Goal: Find specific page/section: Find specific page/section

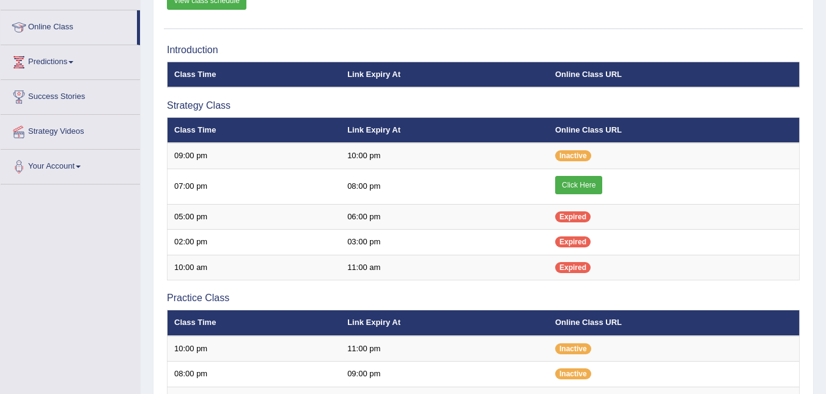
scroll to position [158, 0]
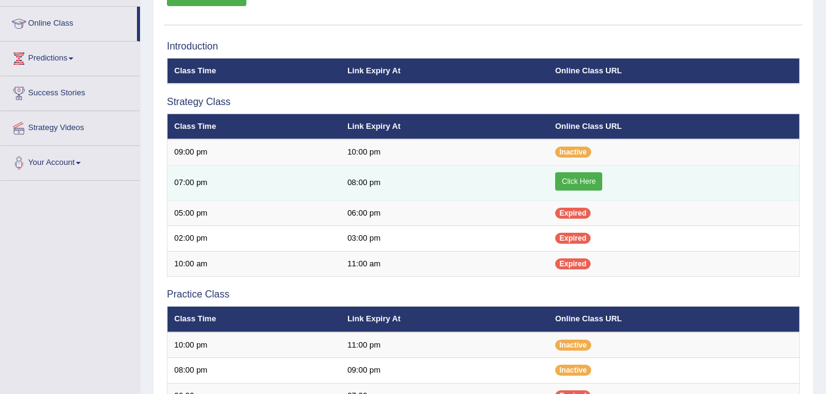
click at [575, 183] on link "Click Here" at bounding box center [578, 181] width 47 height 18
click at [580, 179] on link "Click Here" at bounding box center [578, 181] width 47 height 18
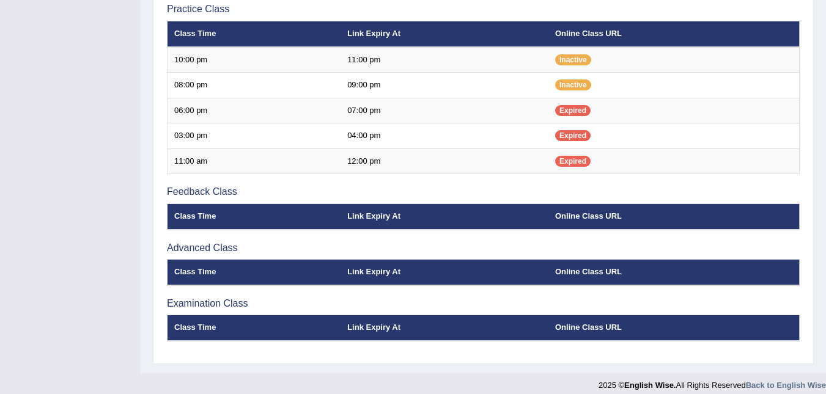
scroll to position [454, 0]
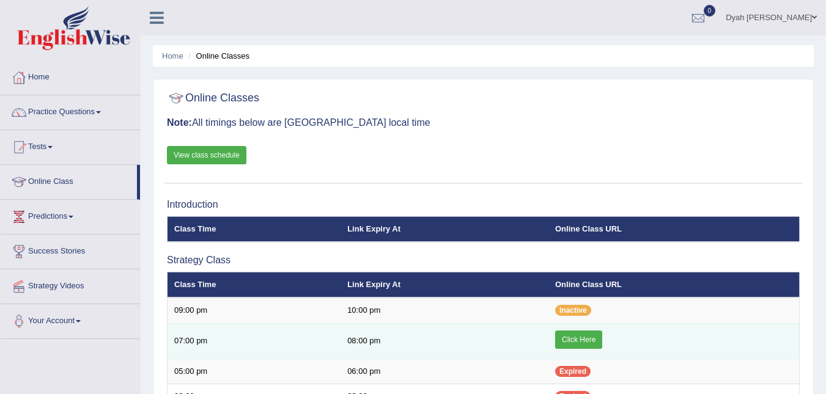
click at [572, 342] on link "Click Here" at bounding box center [578, 340] width 47 height 18
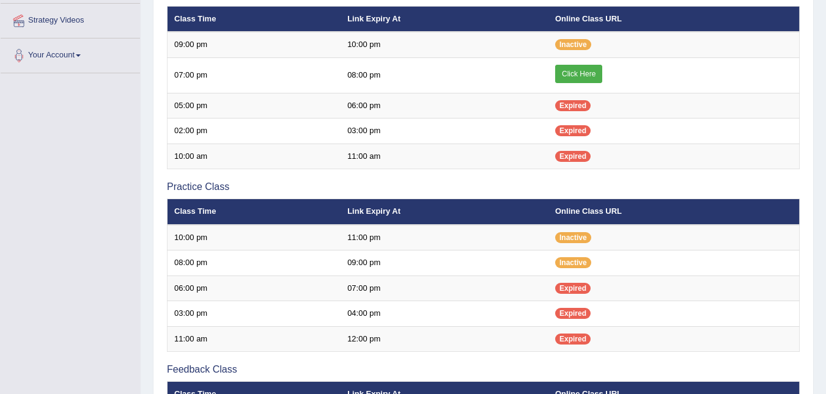
scroll to position [252, 0]
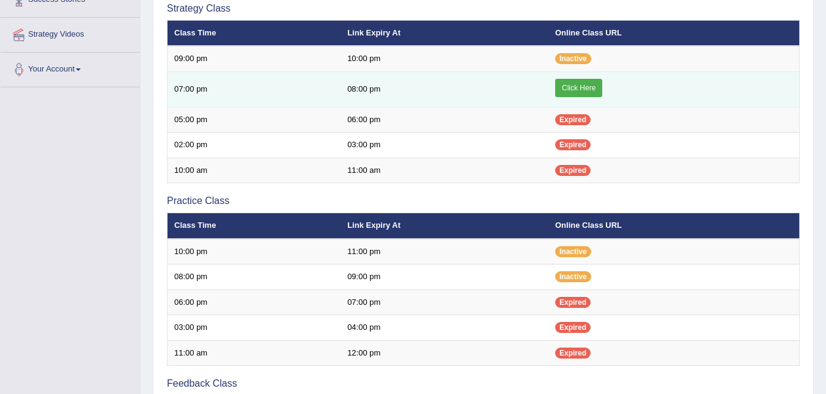
click at [567, 85] on link "Click Here" at bounding box center [578, 88] width 47 height 18
click at [573, 88] on link "Click Here" at bounding box center [578, 88] width 47 height 18
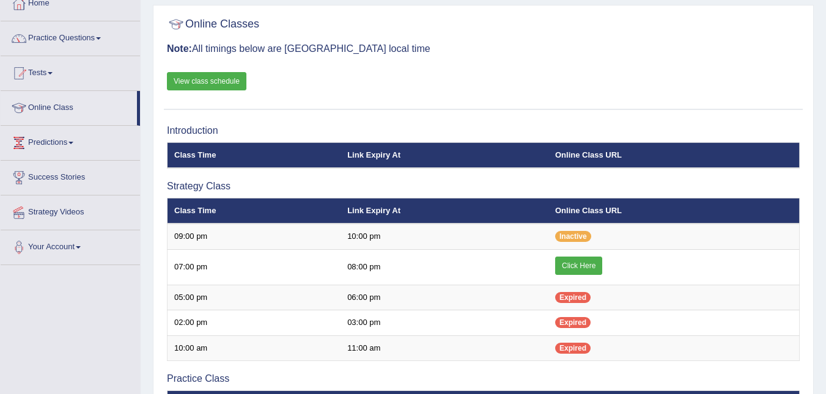
scroll to position [72, 0]
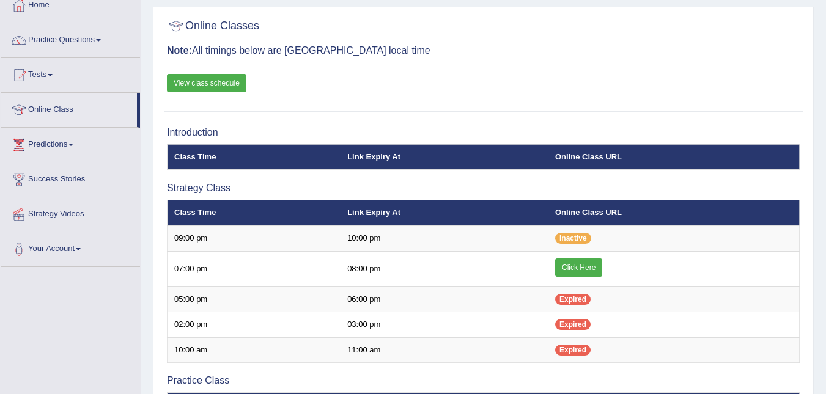
click at [207, 81] on link "View class schedule" at bounding box center [206, 83] width 79 height 18
